Goal: Transaction & Acquisition: Purchase product/service

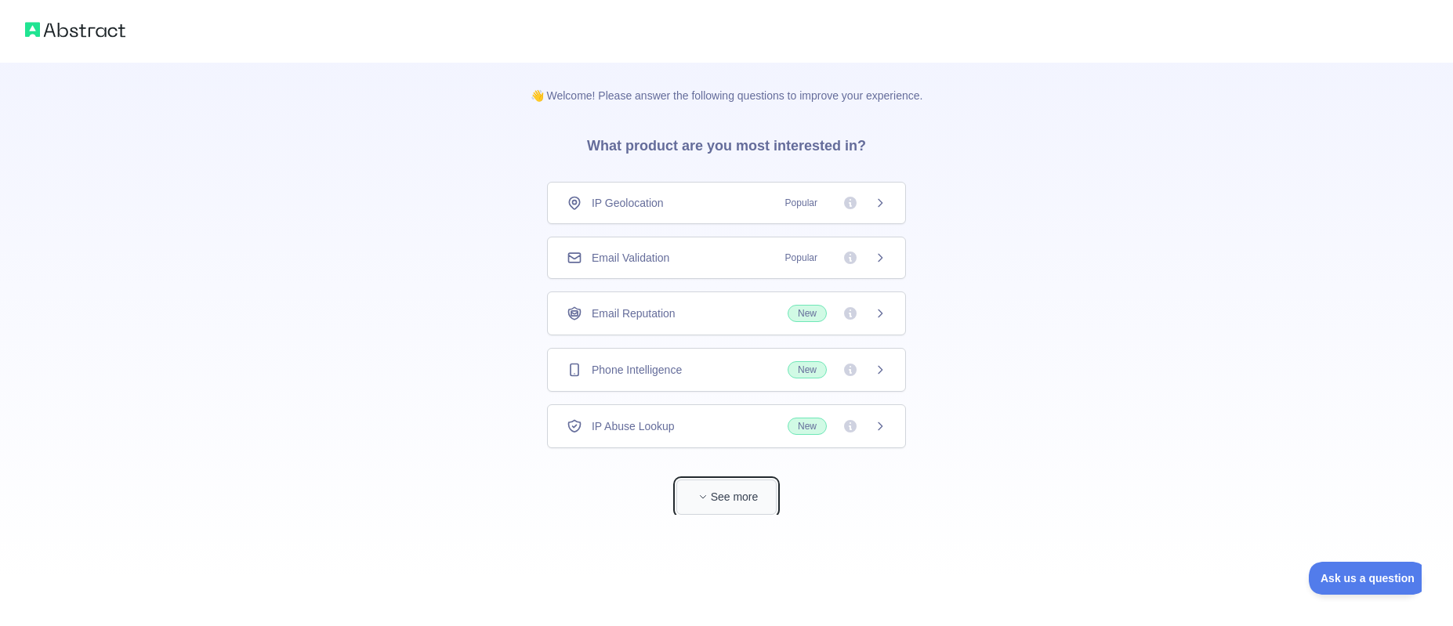
click at [720, 490] on button "See more" at bounding box center [726, 497] width 100 height 35
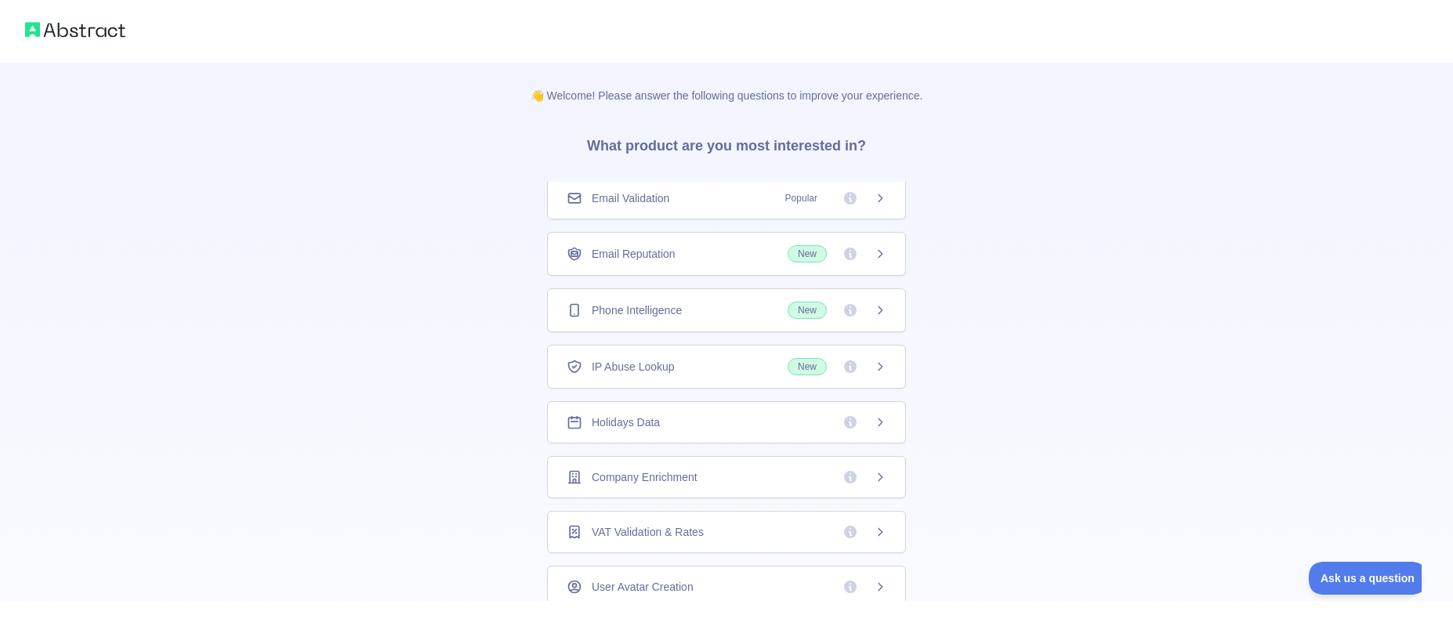
scroll to position [63, 0]
click at [763, 472] on div "Company Enrichment" at bounding box center [726, 474] width 320 height 16
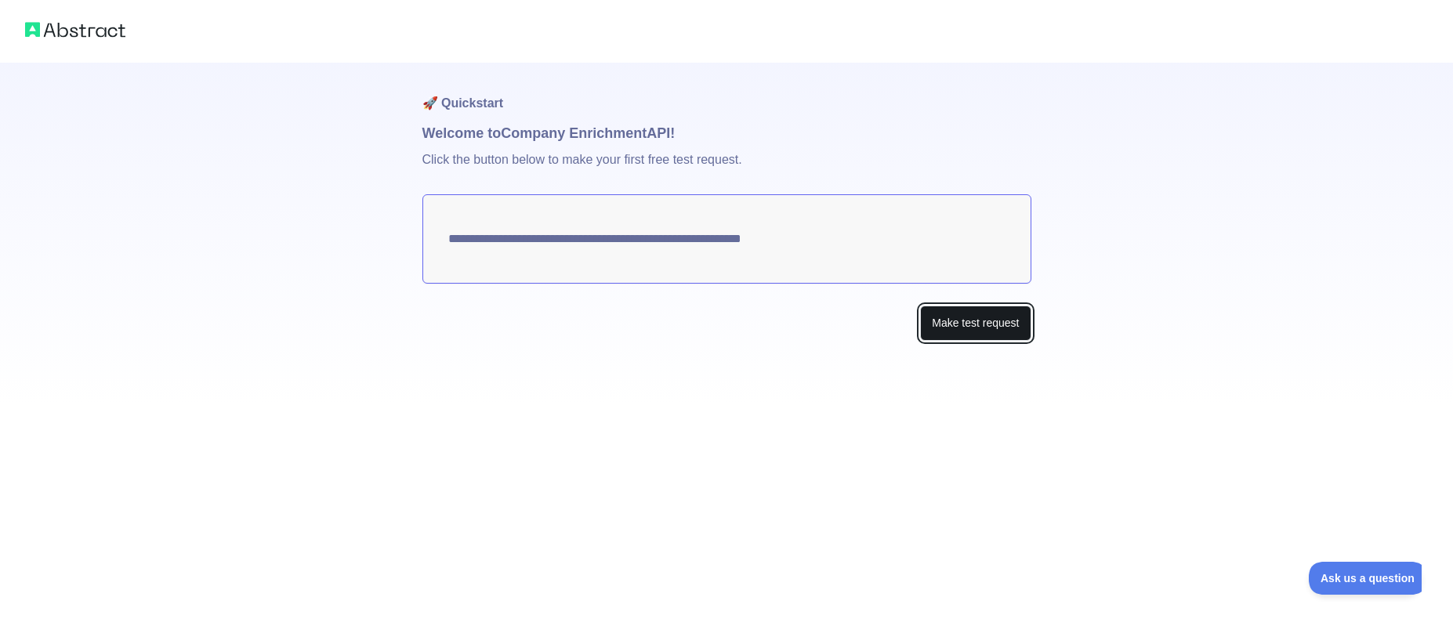
click at [951, 320] on button "Make test request" at bounding box center [975, 323] width 110 height 35
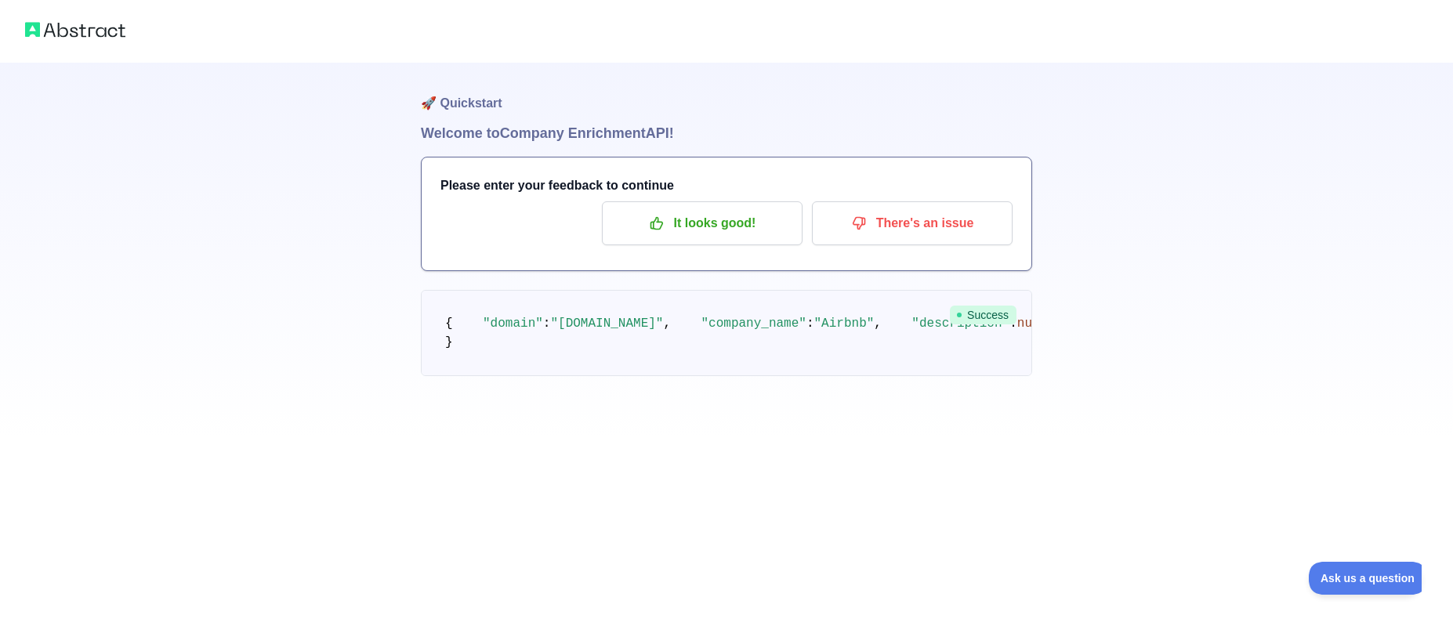
click at [998, 317] on span "Success" at bounding box center [983, 315] width 67 height 19
click at [714, 226] on p "It looks good!" at bounding box center [702, 223] width 177 height 27
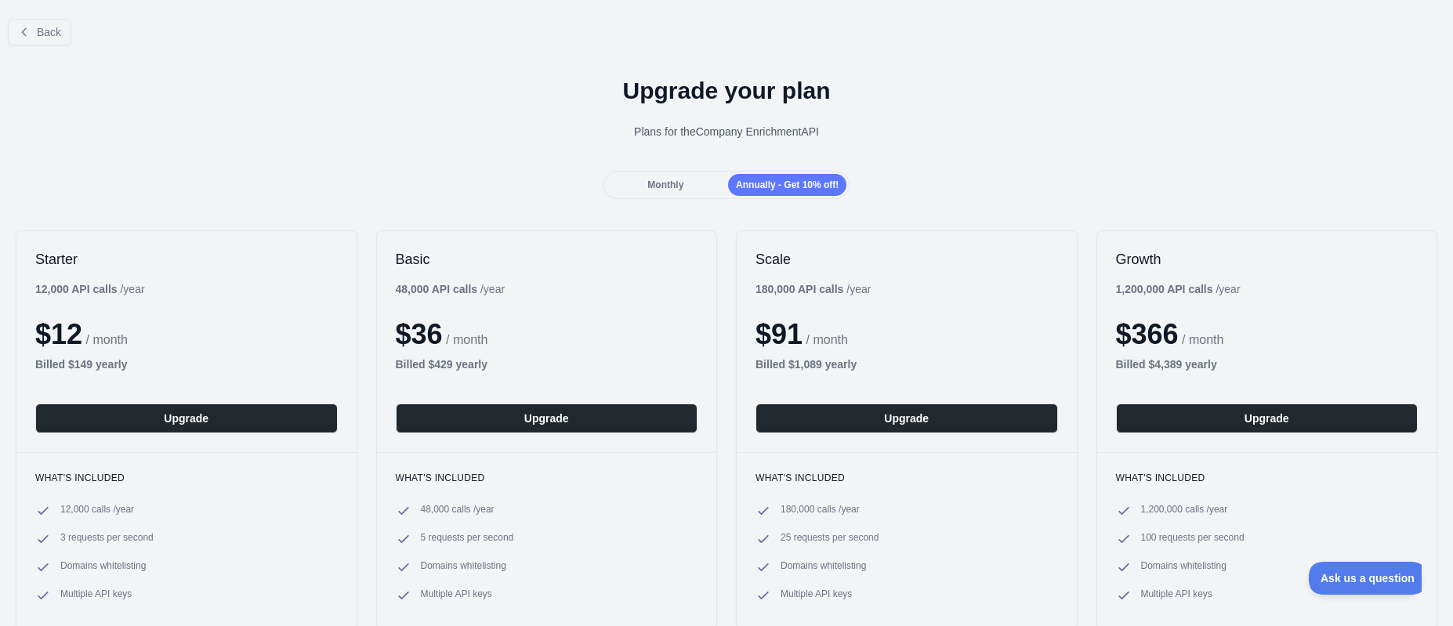
click at [198, 318] on div "Starter 12,000 API calls / year $ 12 / month Billed $ 149 yearly Upgrade" at bounding box center [186, 341] width 340 height 221
click at [1227, 47] on div "Back" at bounding box center [726, 32] width 1453 height 52
